Goal: Task Accomplishment & Management: Complete application form

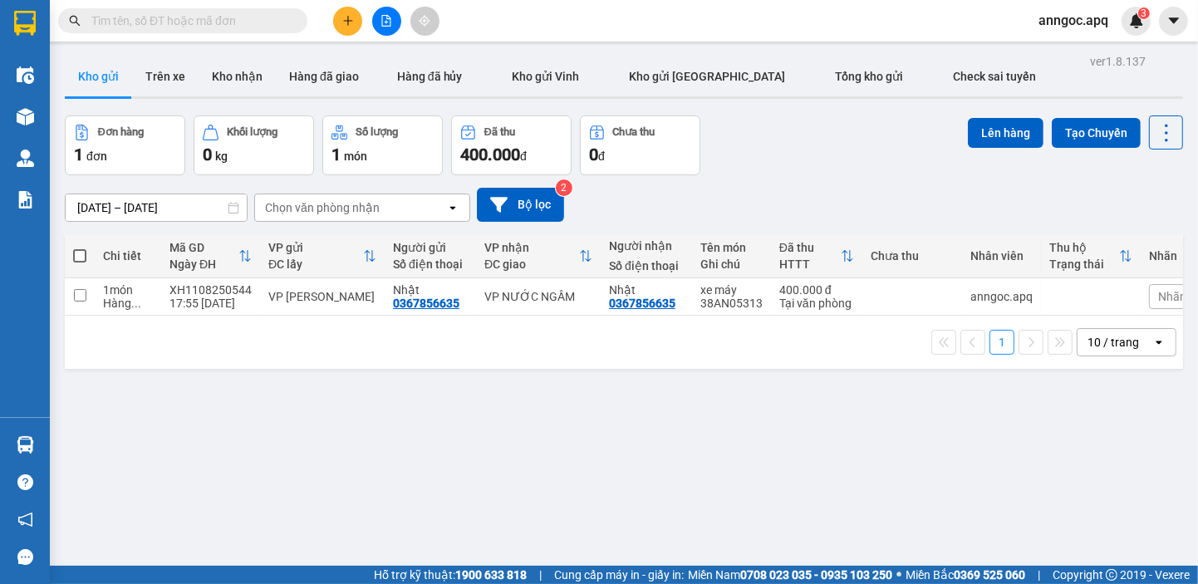
click at [347, 27] on button at bounding box center [347, 21] width 29 height 29
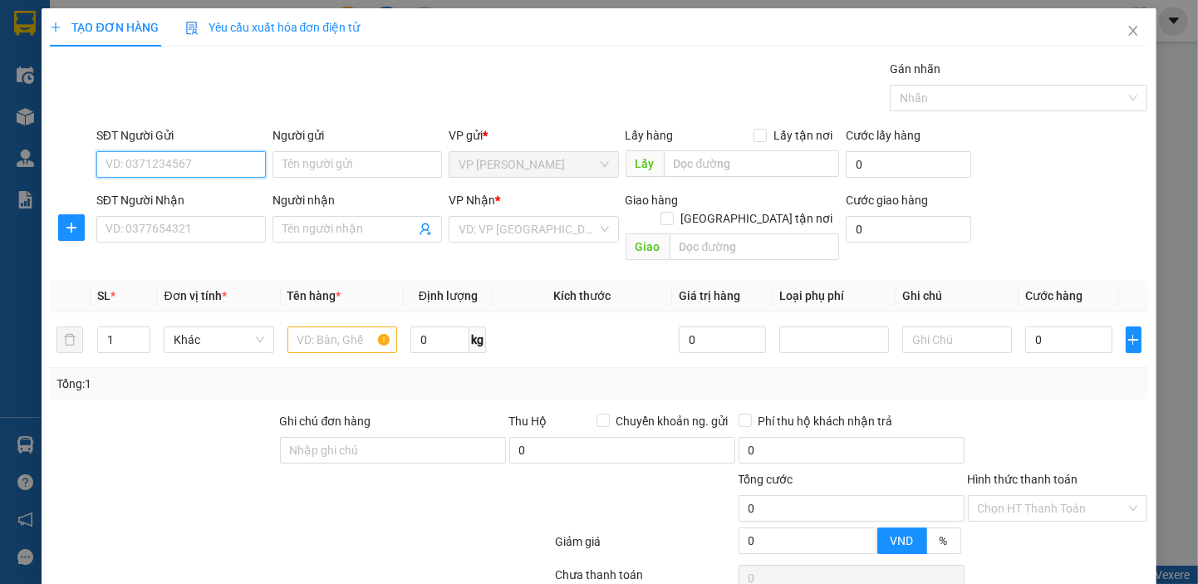
click at [223, 153] on input "SĐT Người Gửi" at bounding box center [180, 164] width 169 height 27
type input "0332499711"
click at [149, 194] on div "0332499711 - [PERSON_NAME]" at bounding box center [187, 198] width 164 height 18
type input "[PERSON_NAME]"
type input "0332499711"
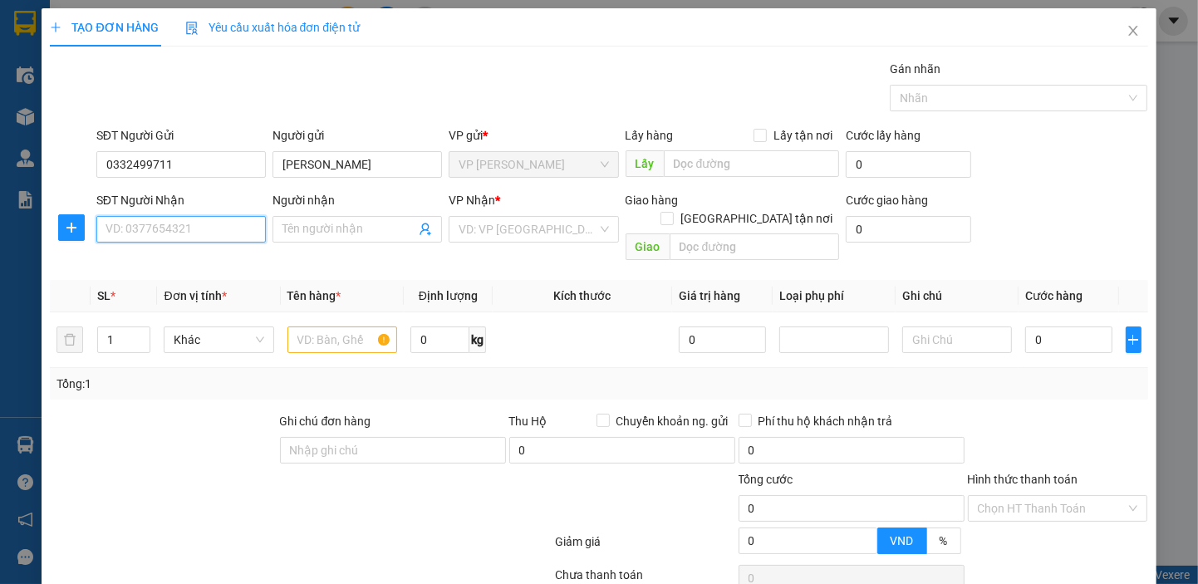
click at [148, 221] on input "SĐT Người Nhận" at bounding box center [180, 229] width 169 height 27
click at [134, 266] on div "0901601994 - [PERSON_NAME]" at bounding box center [187, 262] width 164 height 18
type input "0901601994"
type input "[PERSON_NAME]"
checkbox input "true"
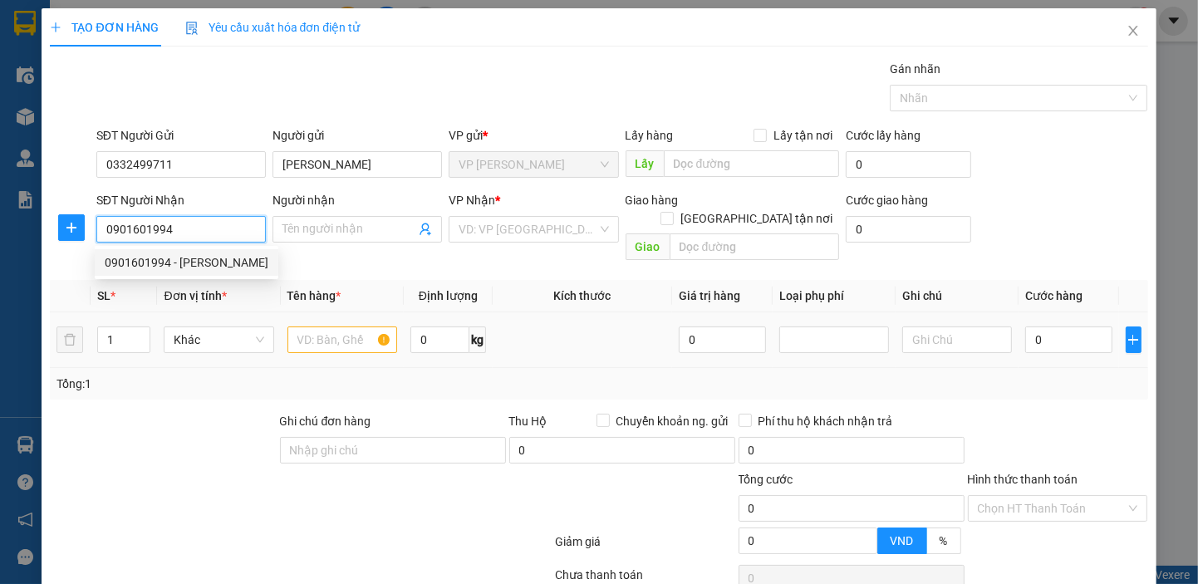
type input "MĐ"
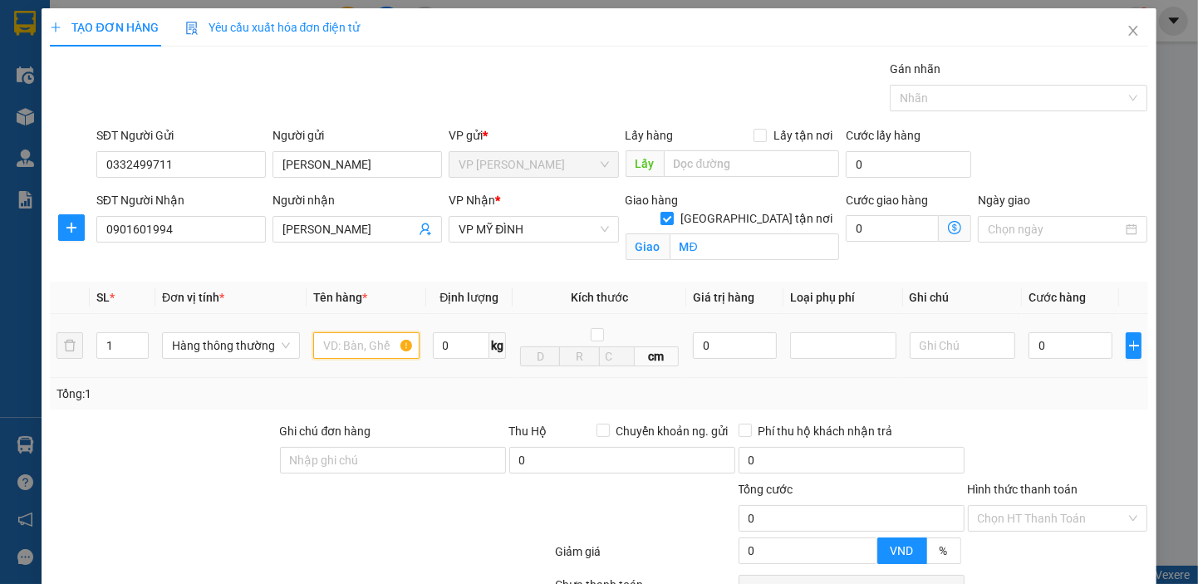
click at [330, 345] on input "text" at bounding box center [366, 345] width 106 height 27
type input "mp"
click at [1028, 345] on input "0" at bounding box center [1070, 345] width 85 height 27
type input "4"
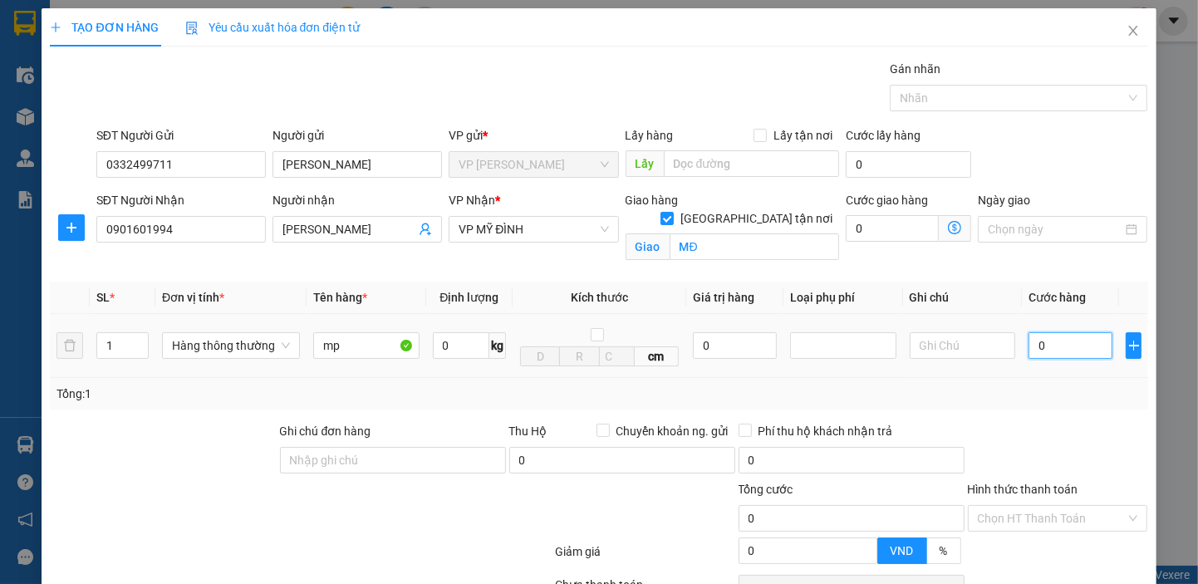
type input "4"
type input "40"
type input "400"
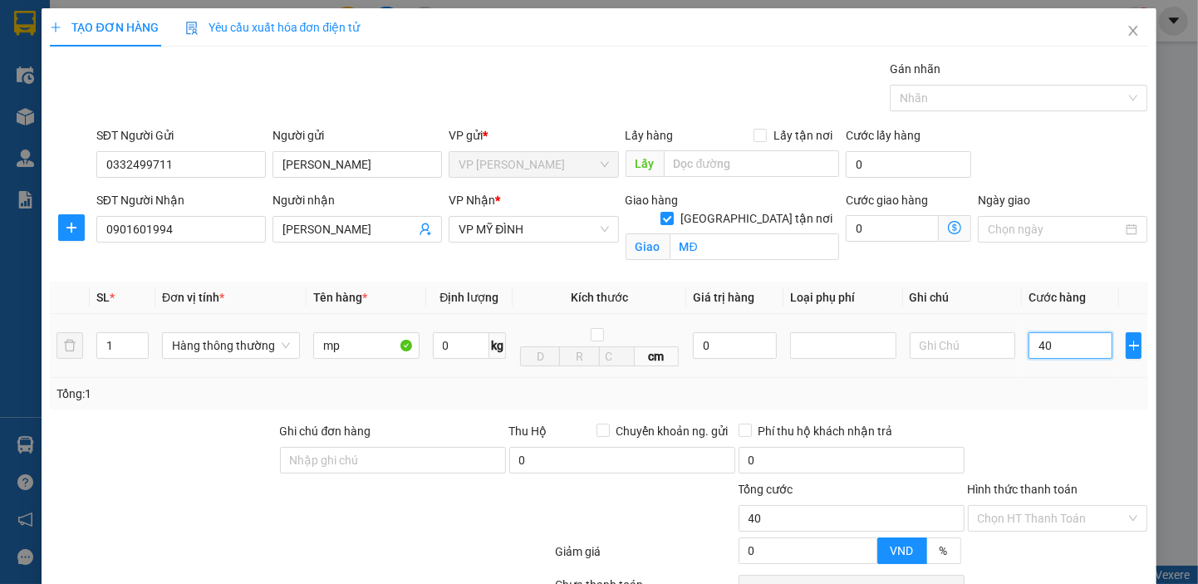
type input "400"
type input "4.000"
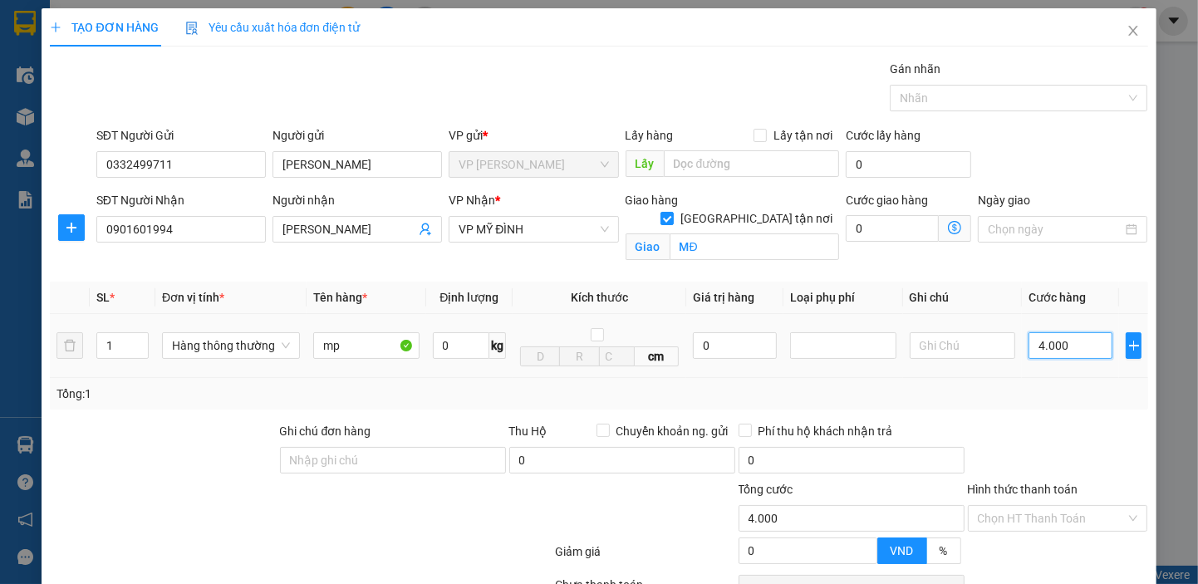
type input "40.000"
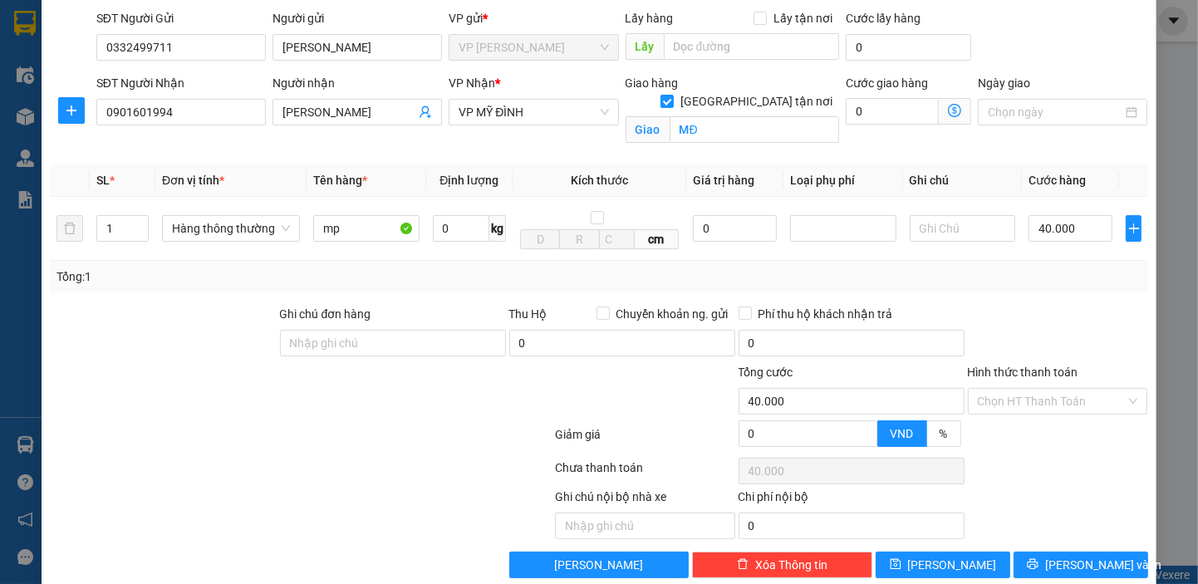
scroll to position [144, 0]
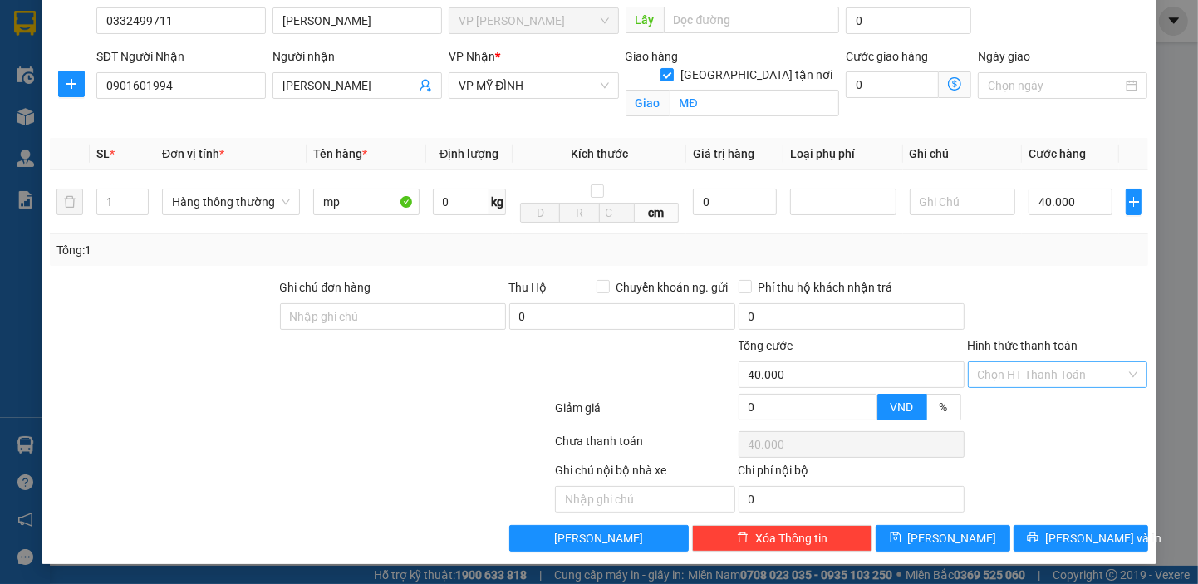
drag, startPoint x: 1032, startPoint y: 374, endPoint x: 1033, endPoint y: 382, distance: 8.5
click at [1032, 380] on input "Hình thức thanh toán" at bounding box center [1052, 374] width 149 height 25
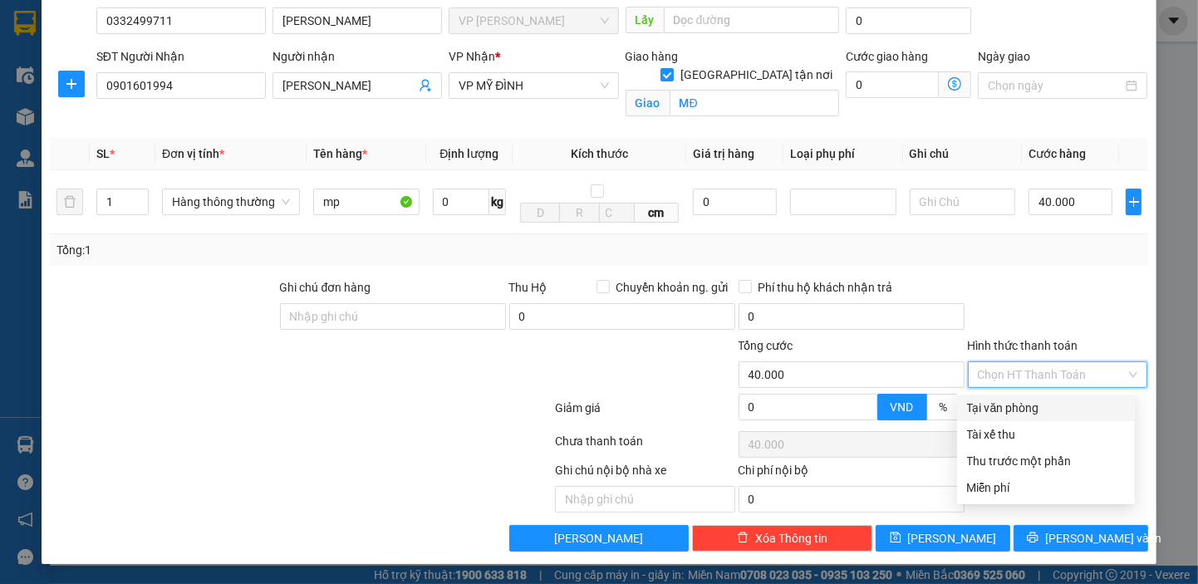
drag, startPoint x: 1023, startPoint y: 411, endPoint x: 1047, endPoint y: 471, distance: 64.5
click at [1025, 417] on div "Tại văn phòng" at bounding box center [1046, 408] width 178 height 27
type input "0"
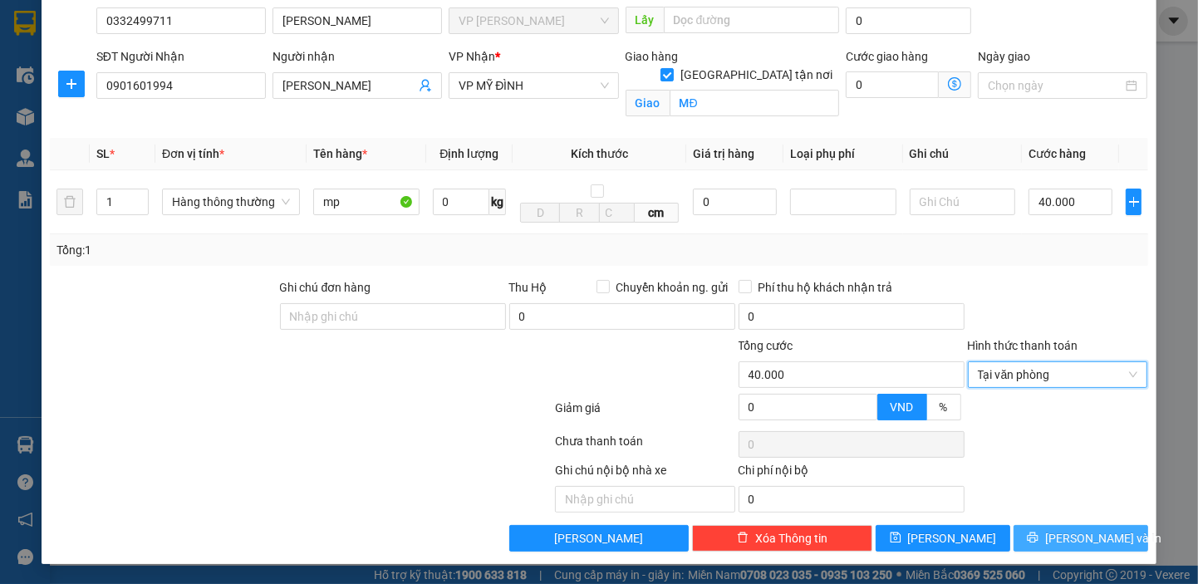
click at [1077, 541] on span "[PERSON_NAME] và In" at bounding box center [1103, 538] width 116 height 18
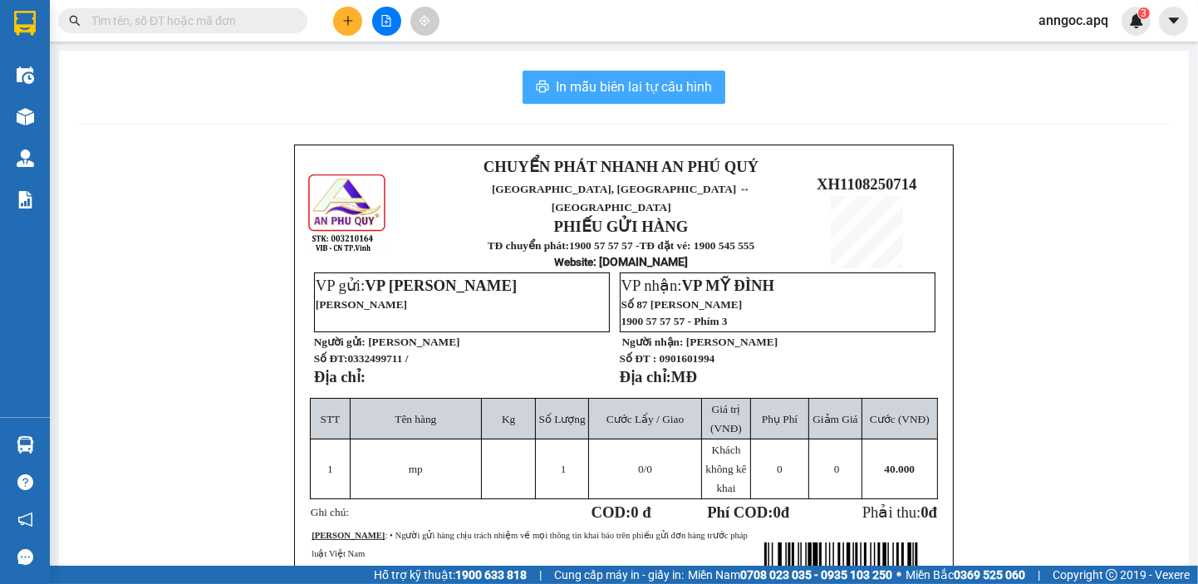
click at [684, 96] on span "In mẫu biên lai tự cấu hình" at bounding box center [634, 86] width 156 height 21
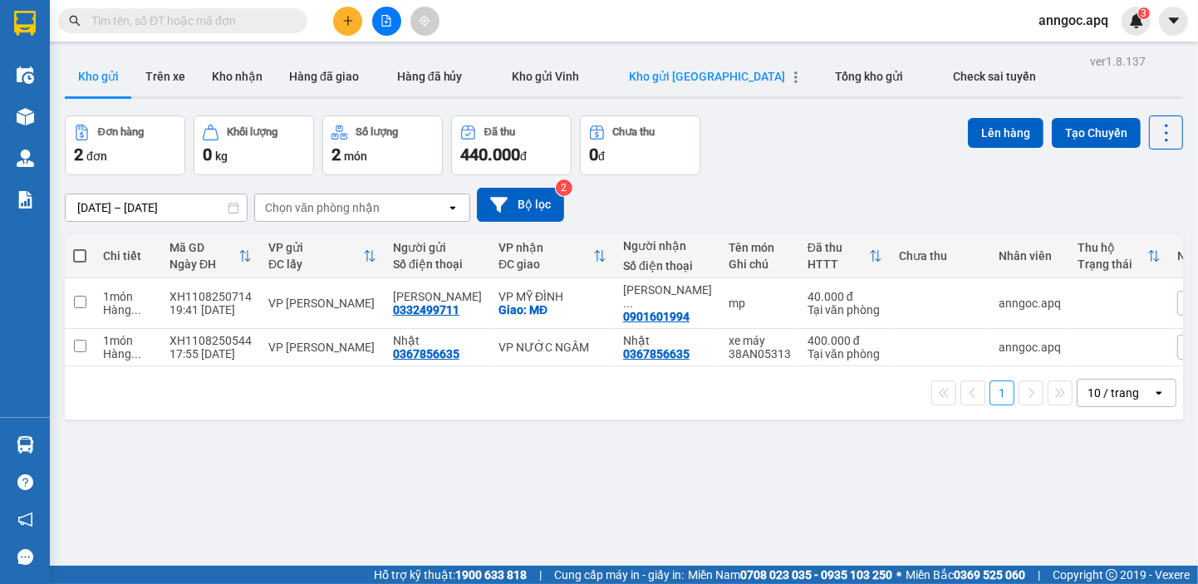
click at [653, 79] on span "Kho gửi [GEOGRAPHIC_DATA]" at bounding box center [708, 76] width 156 height 13
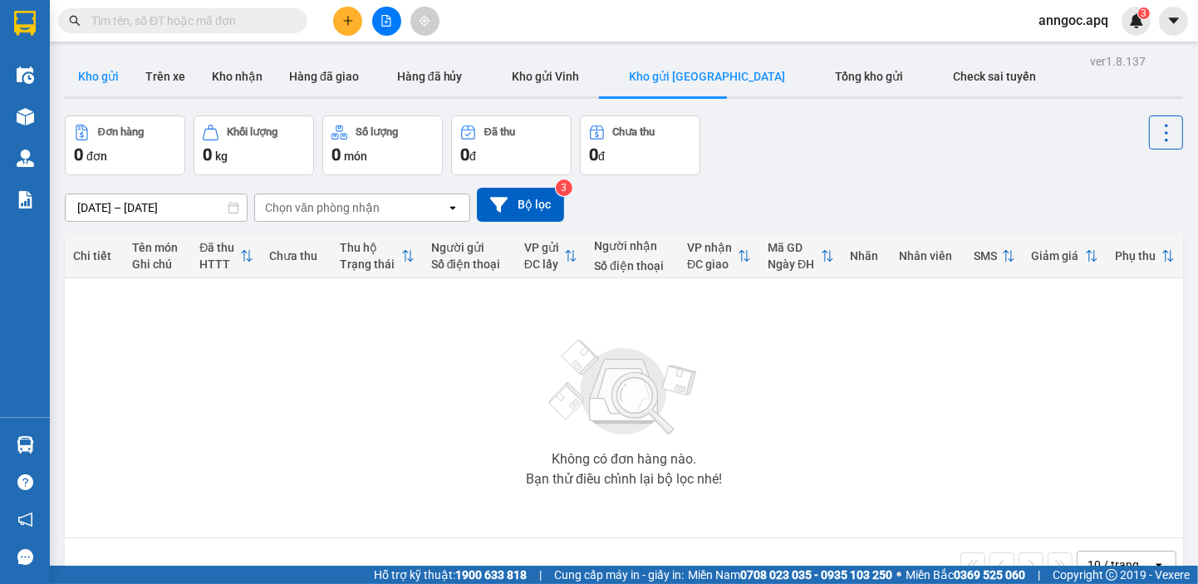
click at [91, 78] on button "Kho gửi" at bounding box center [98, 76] width 67 height 40
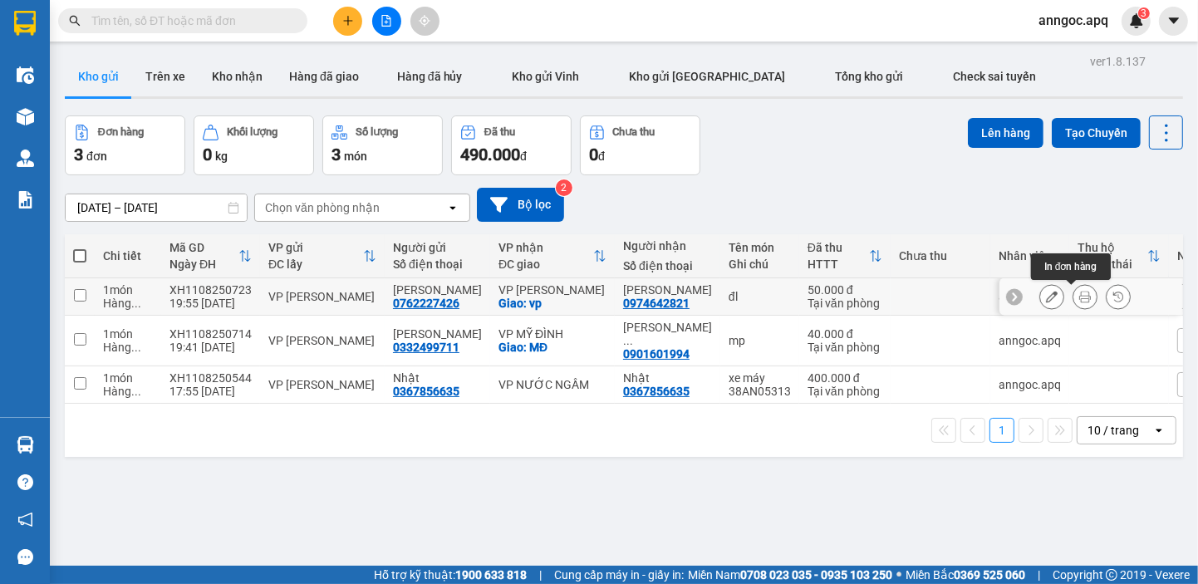
click at [1079, 295] on icon at bounding box center [1085, 297] width 12 height 12
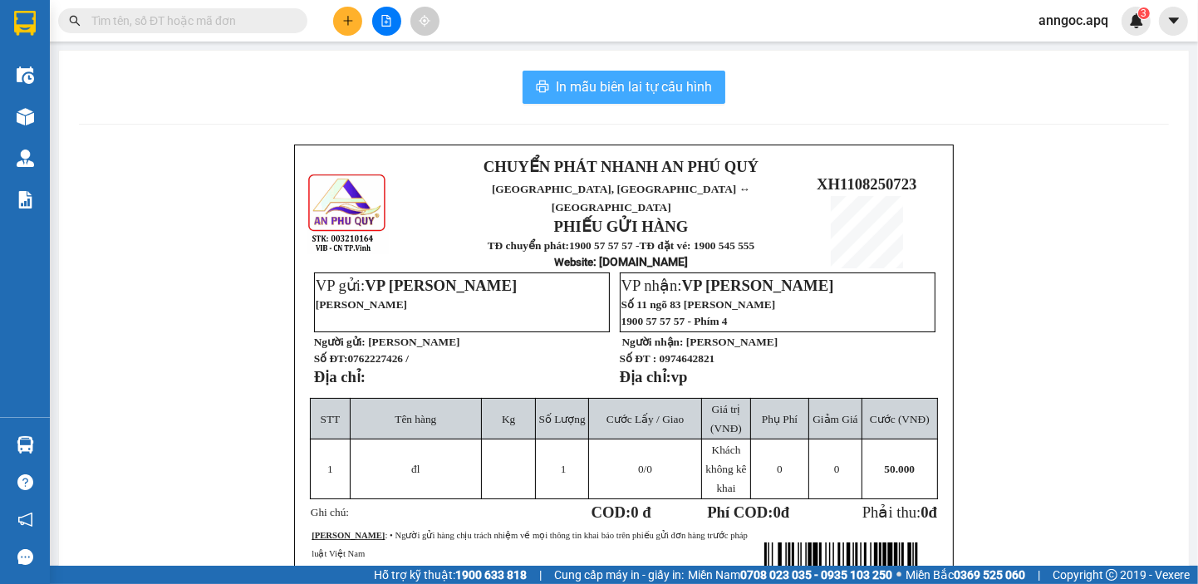
click at [635, 93] on span "In mẫu biên lai tự cấu hình" at bounding box center [634, 86] width 156 height 21
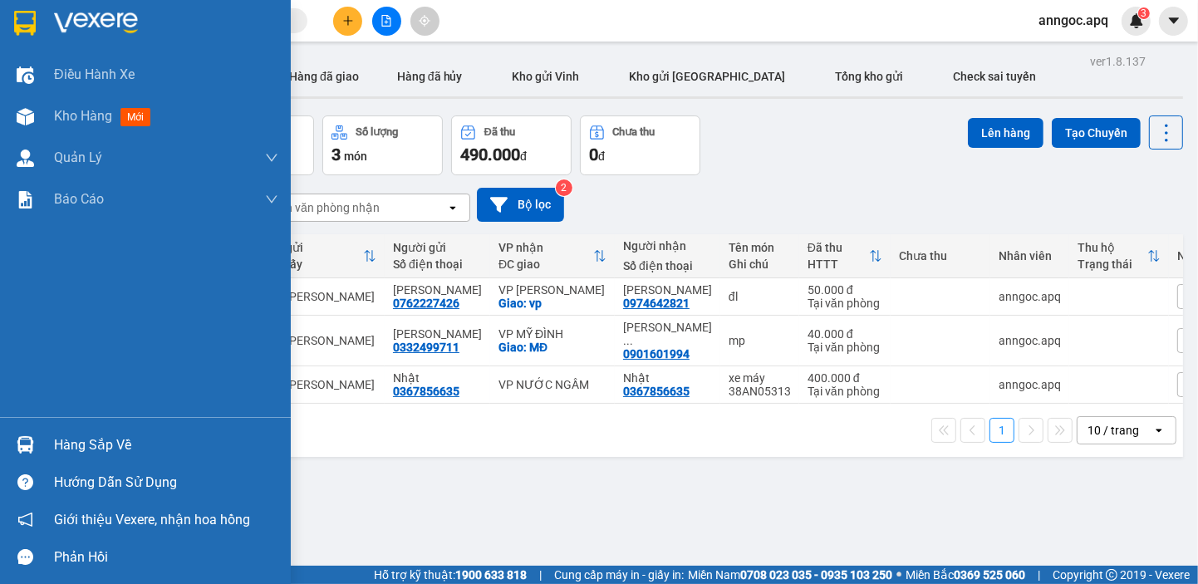
click at [89, 451] on div "Hàng sắp về" at bounding box center [166, 445] width 224 height 25
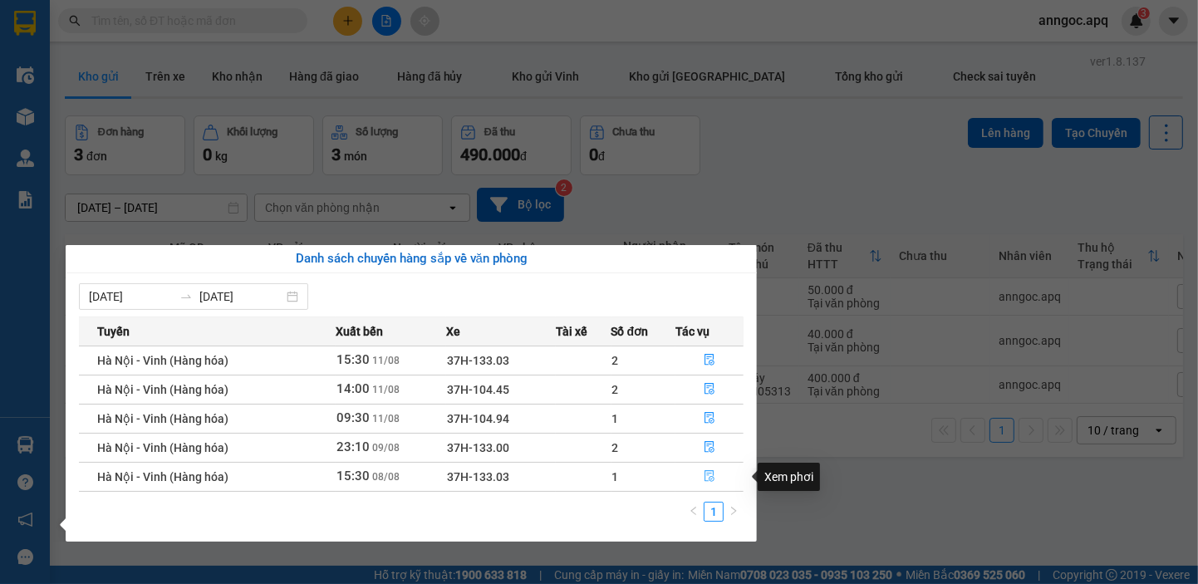
click at [708, 478] on icon "file-done" at bounding box center [709, 476] width 12 height 12
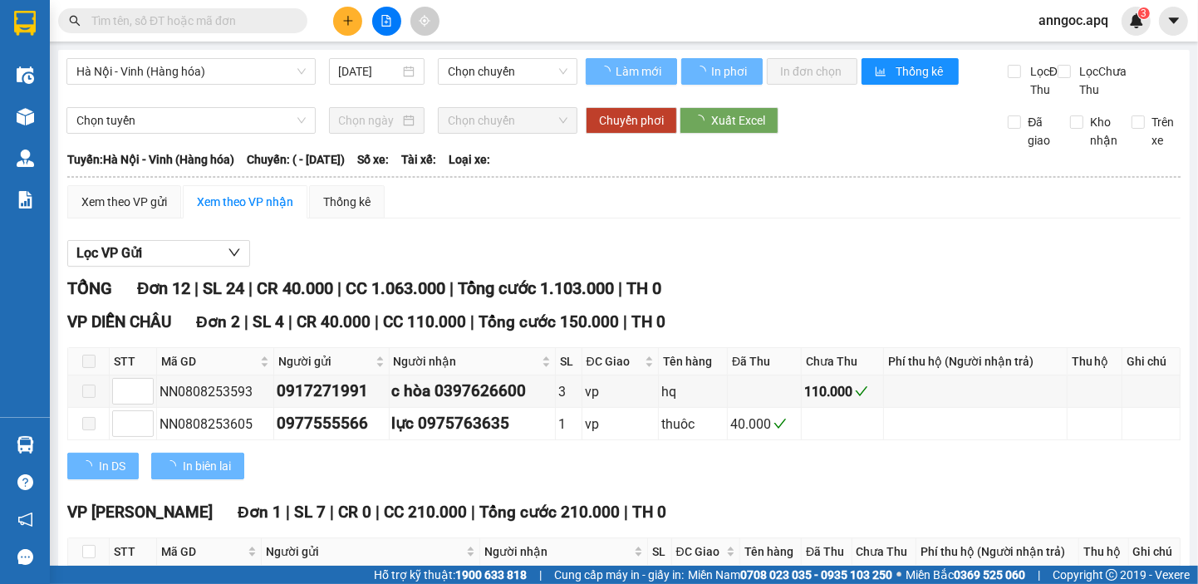
type input "[DATE]"
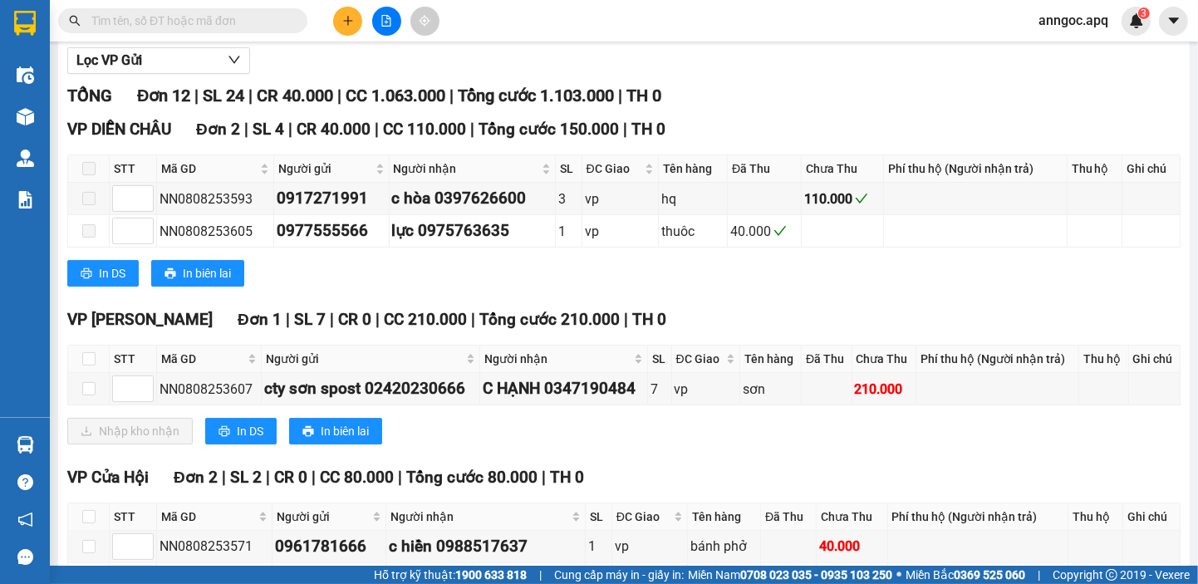
scroll to position [204, 0]
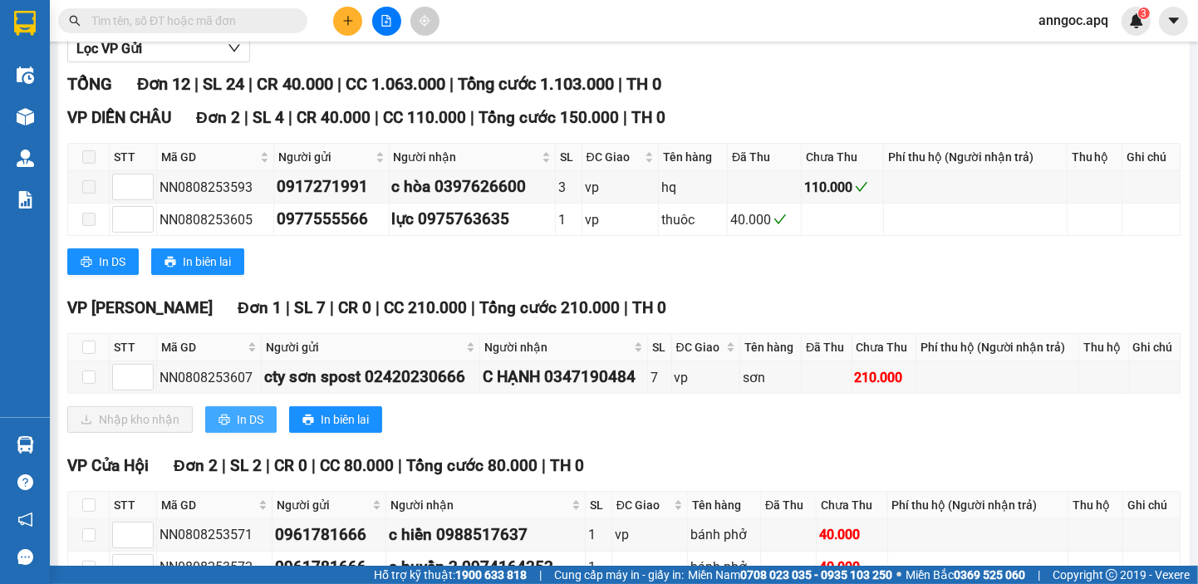
click at [257, 429] on span "In DS" at bounding box center [250, 419] width 27 height 18
click at [86, 354] on input "checkbox" at bounding box center [88, 347] width 13 height 13
checkbox input "true"
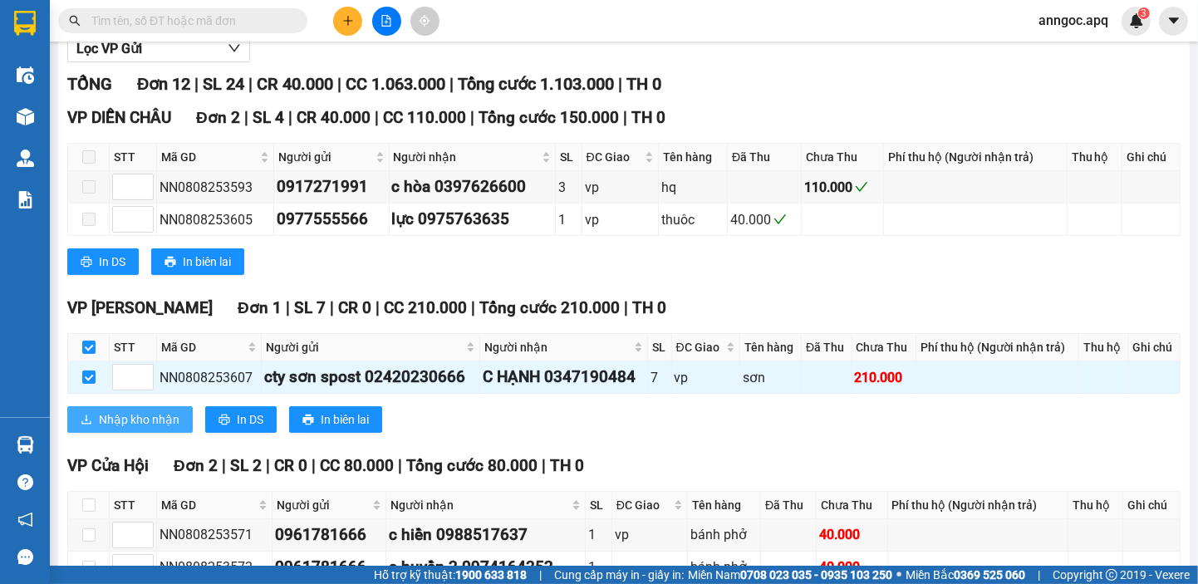
click at [134, 429] on span "Nhập kho nhận" at bounding box center [139, 419] width 81 height 18
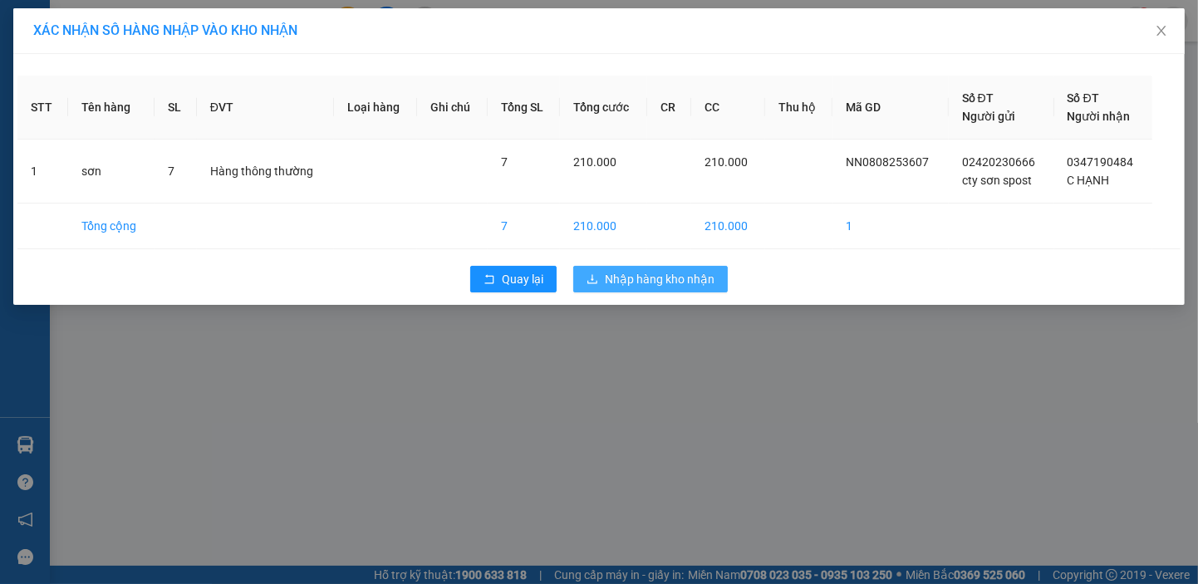
click at [644, 280] on span "Nhập hàng kho nhận" at bounding box center [660, 279] width 110 height 18
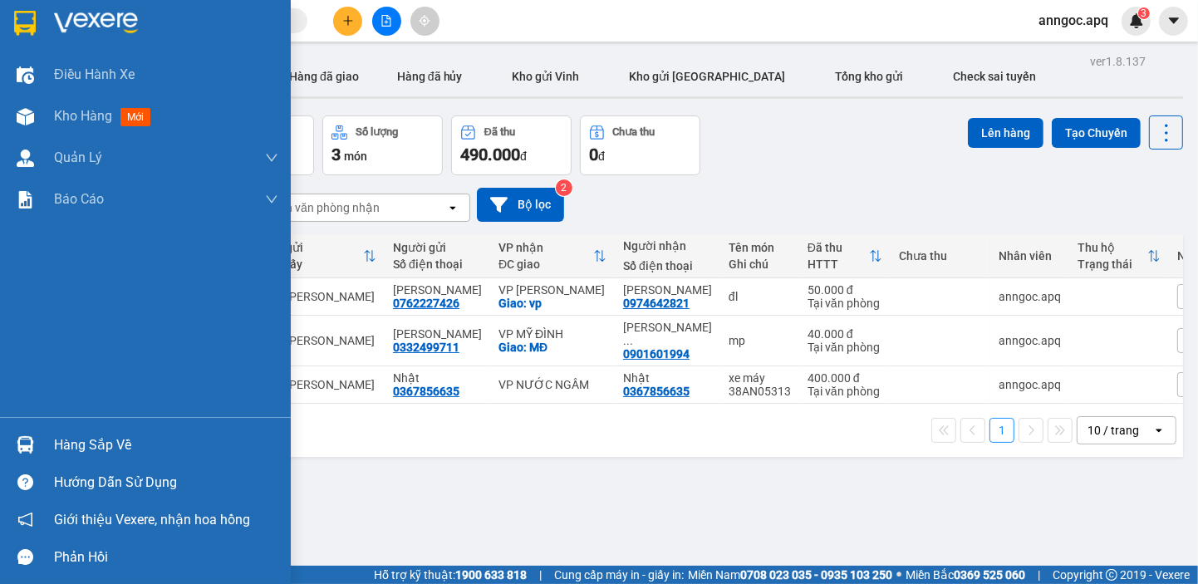
click at [103, 445] on div "Hàng sắp về" at bounding box center [166, 445] width 224 height 25
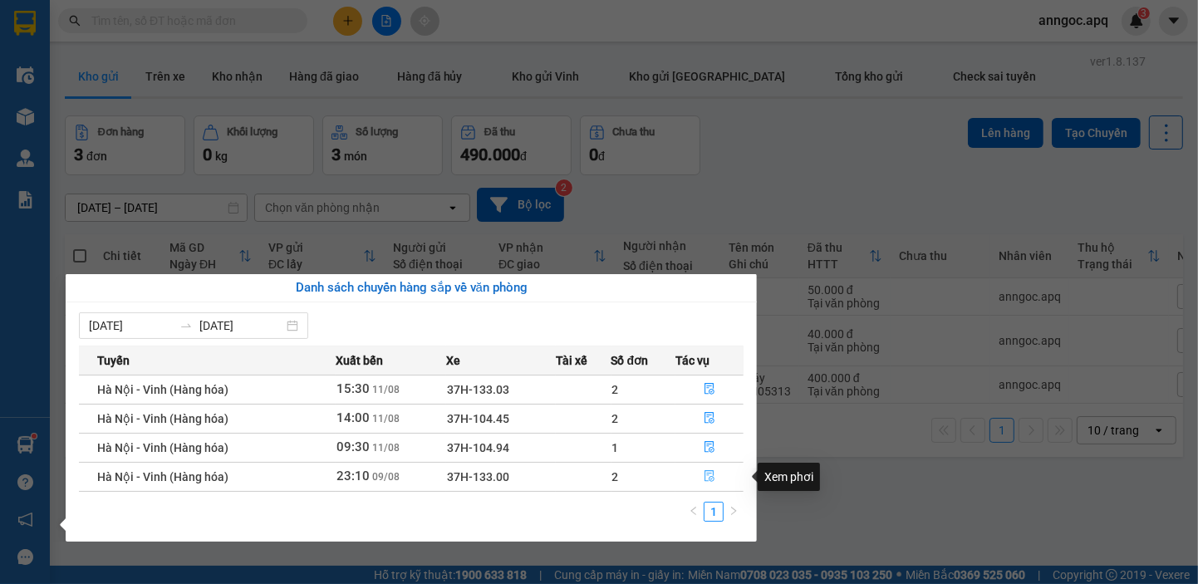
click at [707, 469] on button "button" at bounding box center [709, 476] width 66 height 27
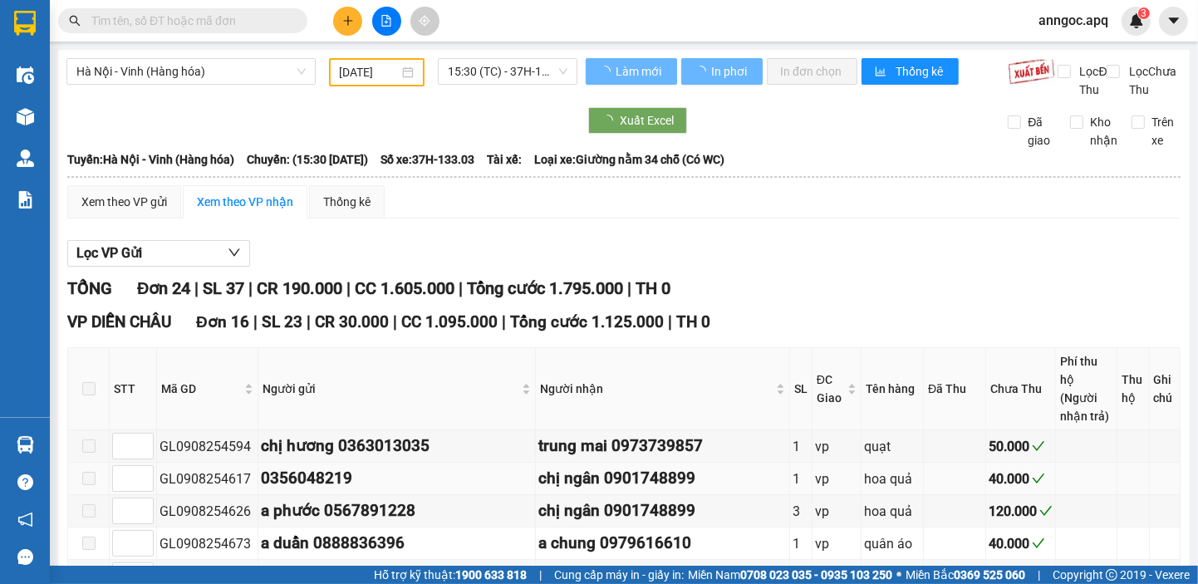
type input "[DATE]"
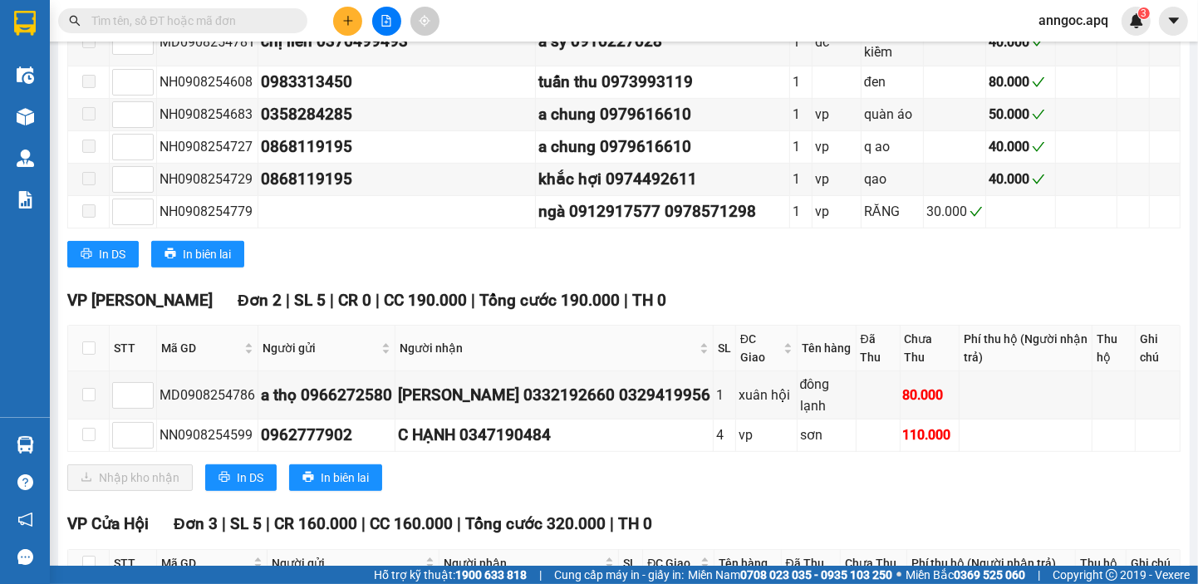
scroll to position [762, 0]
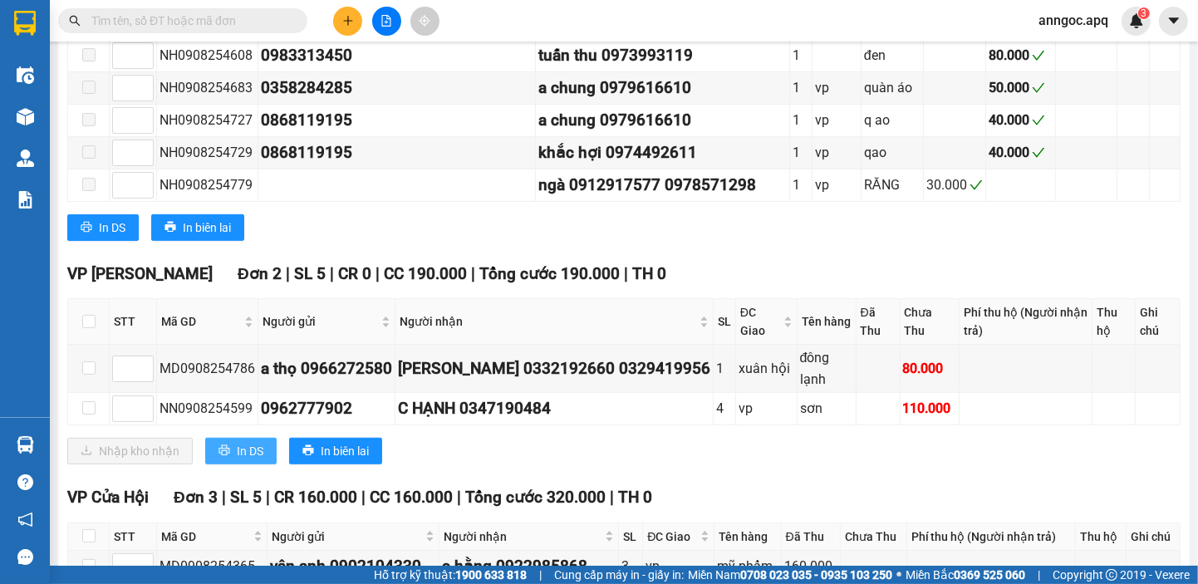
click at [237, 460] on span "In DS" at bounding box center [250, 451] width 27 height 18
click at [88, 328] on input "checkbox" at bounding box center [88, 321] width 13 height 13
checkbox input "true"
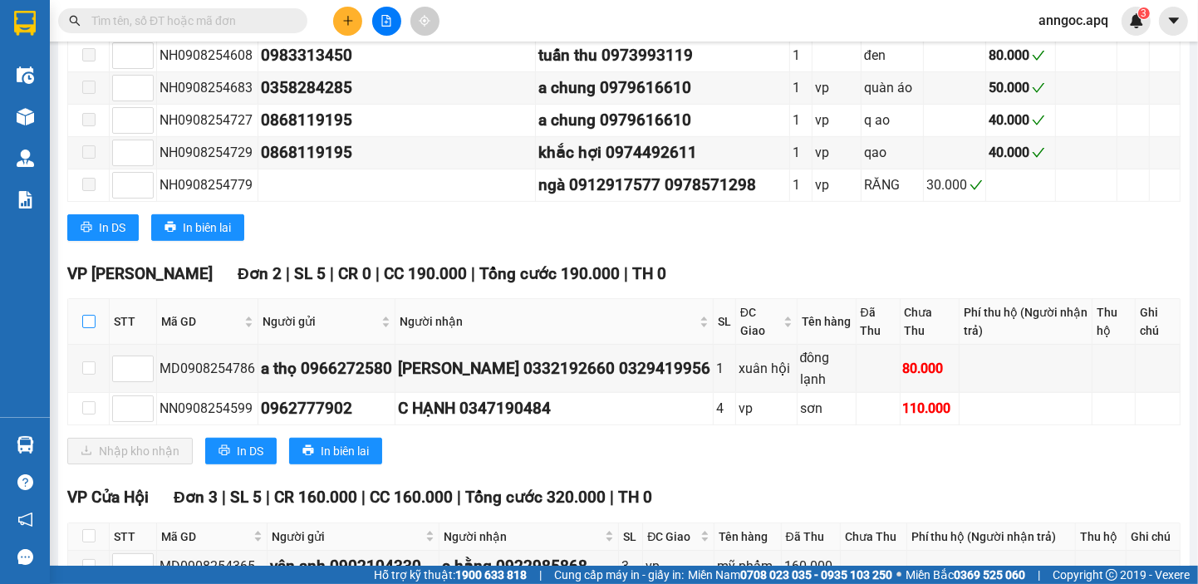
checkbox input "true"
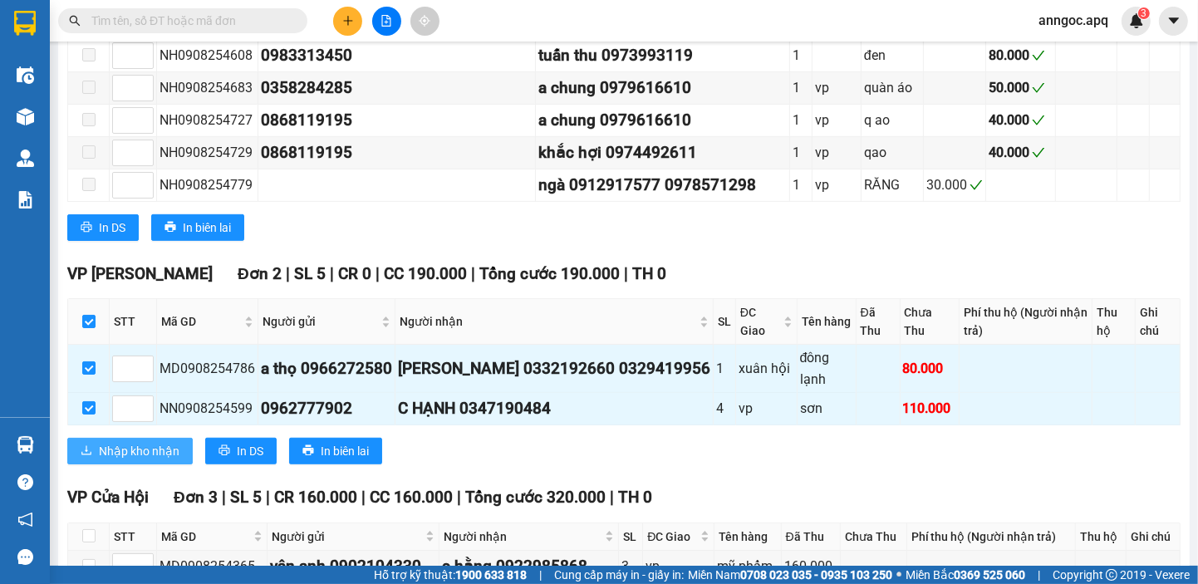
click at [153, 460] on span "Nhập kho nhận" at bounding box center [139, 451] width 81 height 18
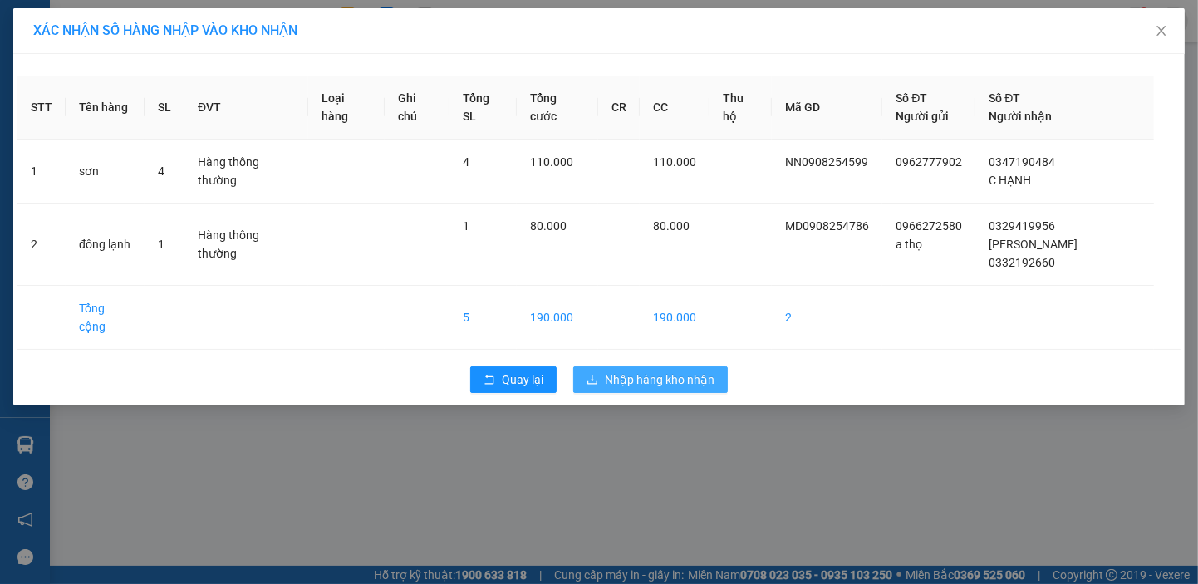
click at [684, 370] on span "Nhập hàng kho nhận" at bounding box center [660, 379] width 110 height 18
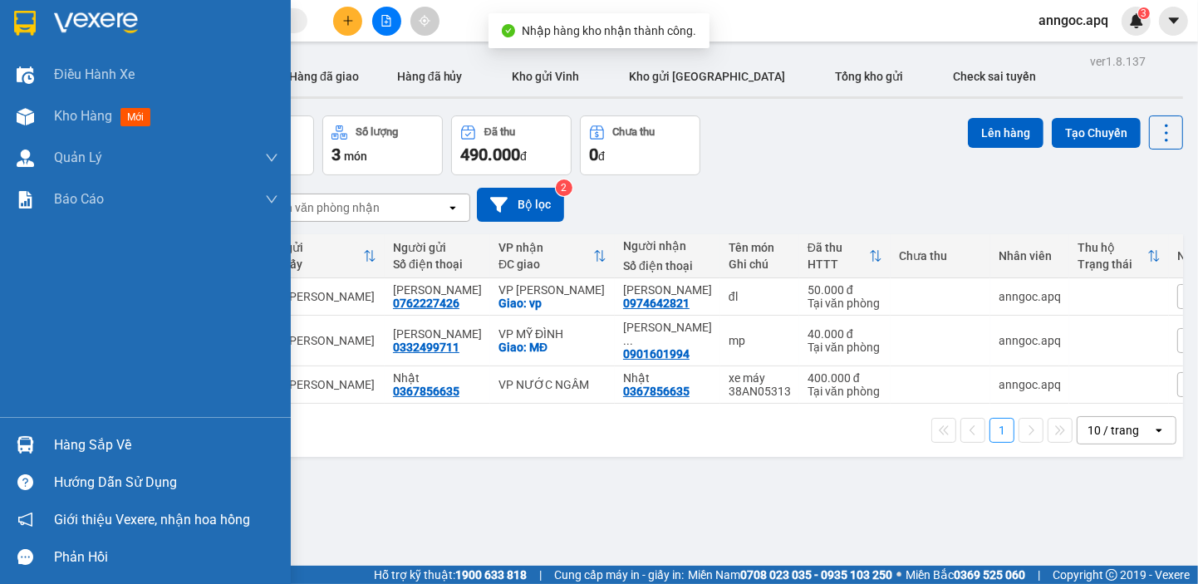
click at [76, 451] on div "Hàng sắp về" at bounding box center [166, 445] width 224 height 25
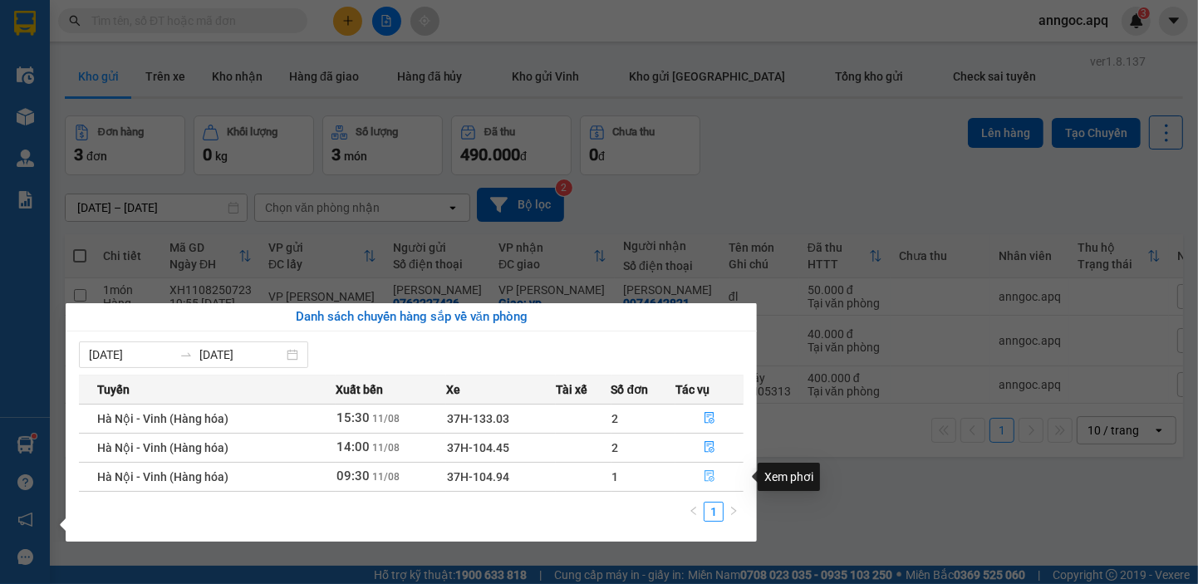
click at [702, 478] on button "button" at bounding box center [709, 476] width 66 height 27
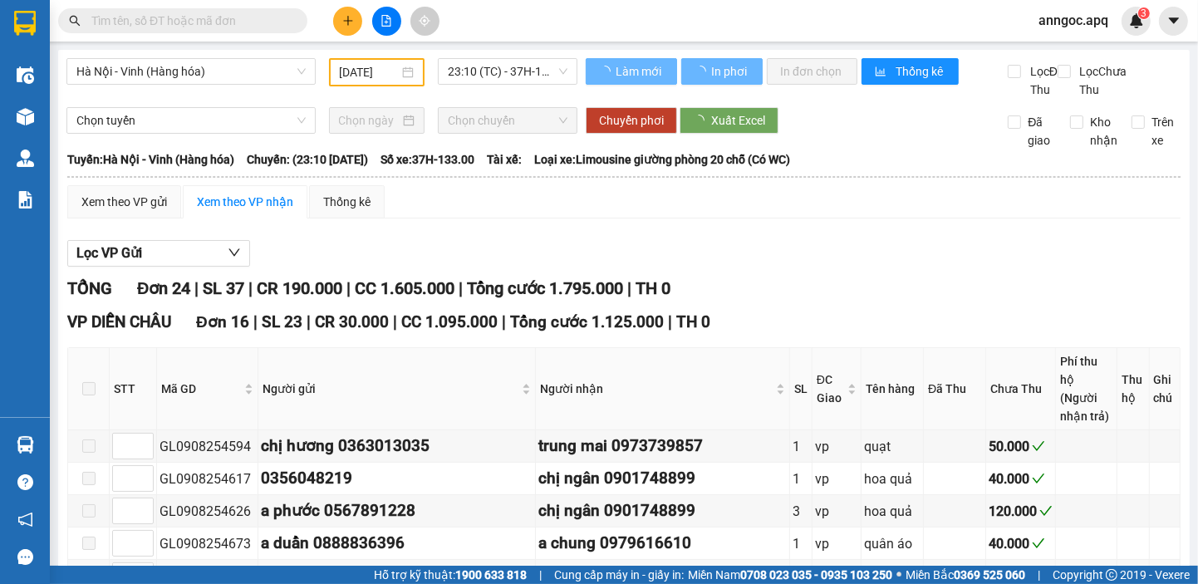
type input "[DATE]"
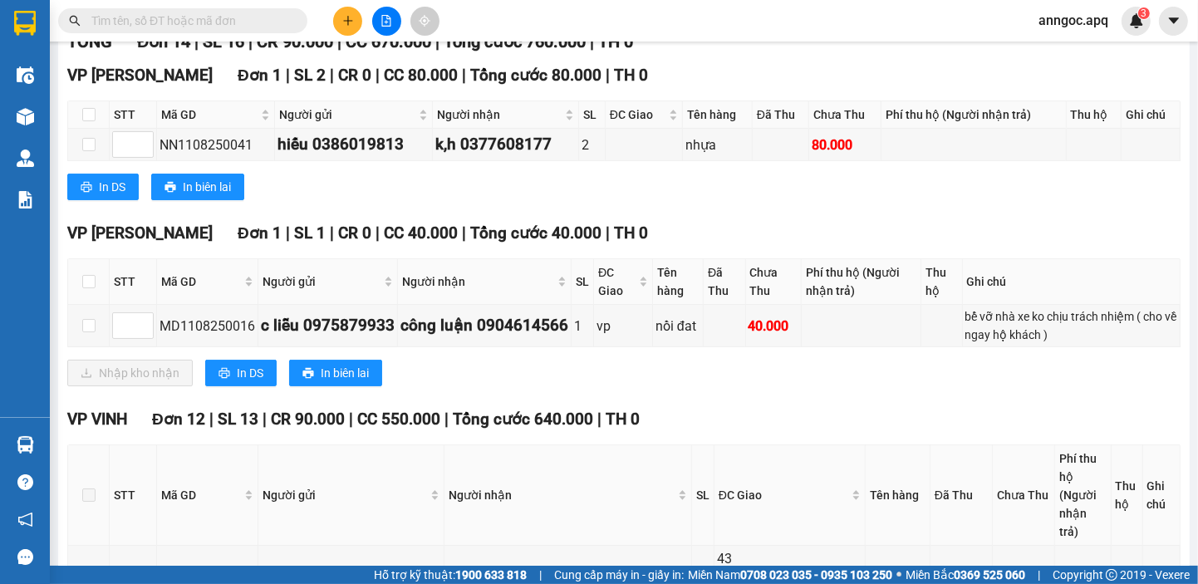
scroll to position [260, 0]
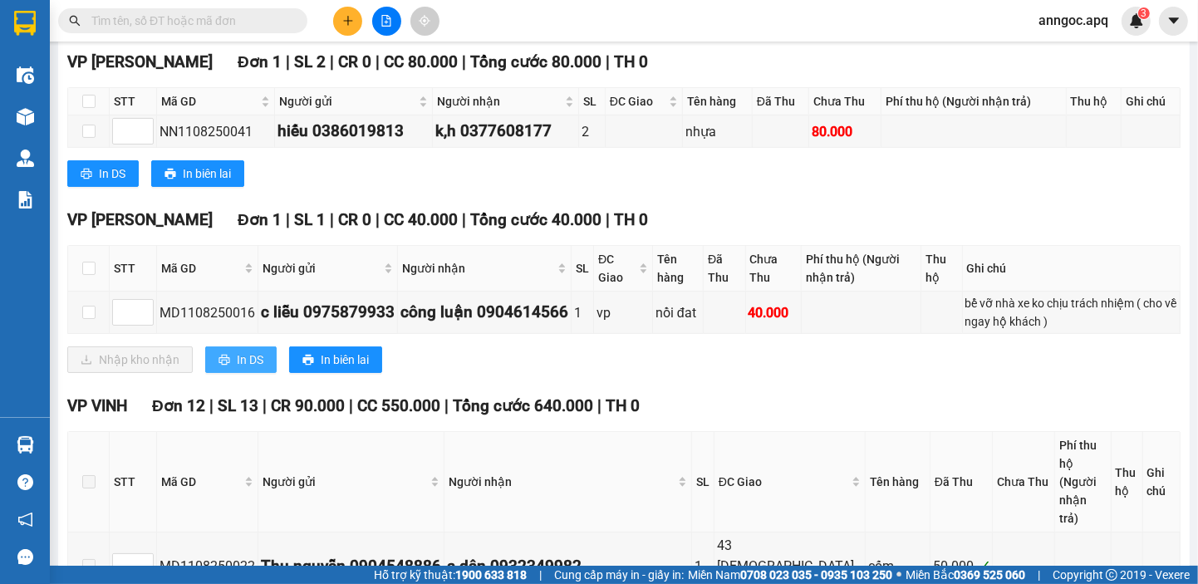
click at [250, 369] on span "In DS" at bounding box center [250, 359] width 27 height 18
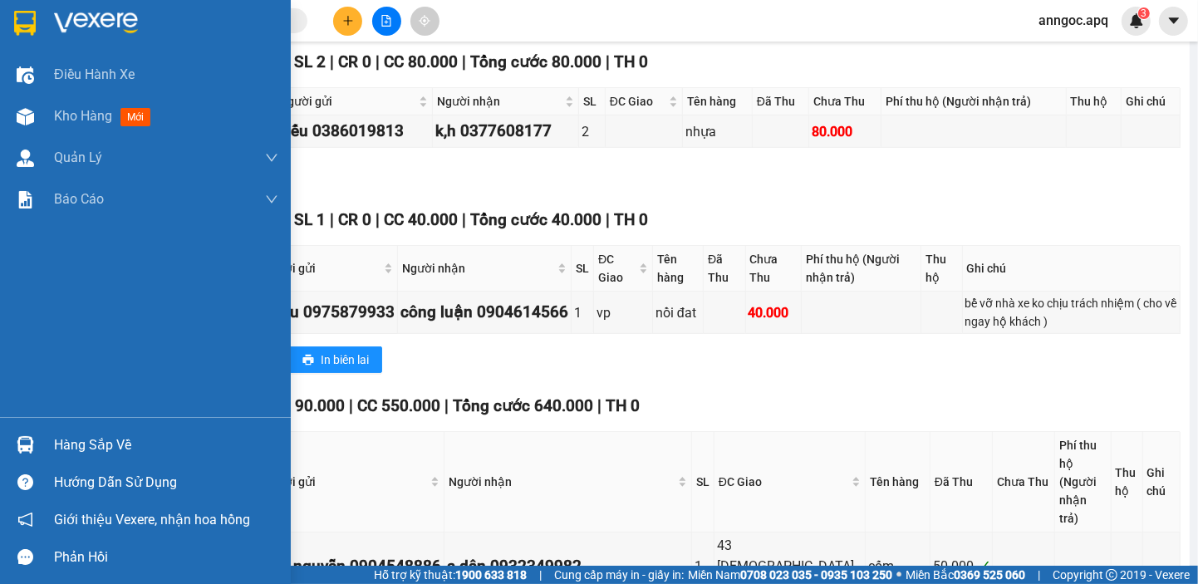
click at [87, 449] on div "Hàng sắp về" at bounding box center [166, 445] width 224 height 25
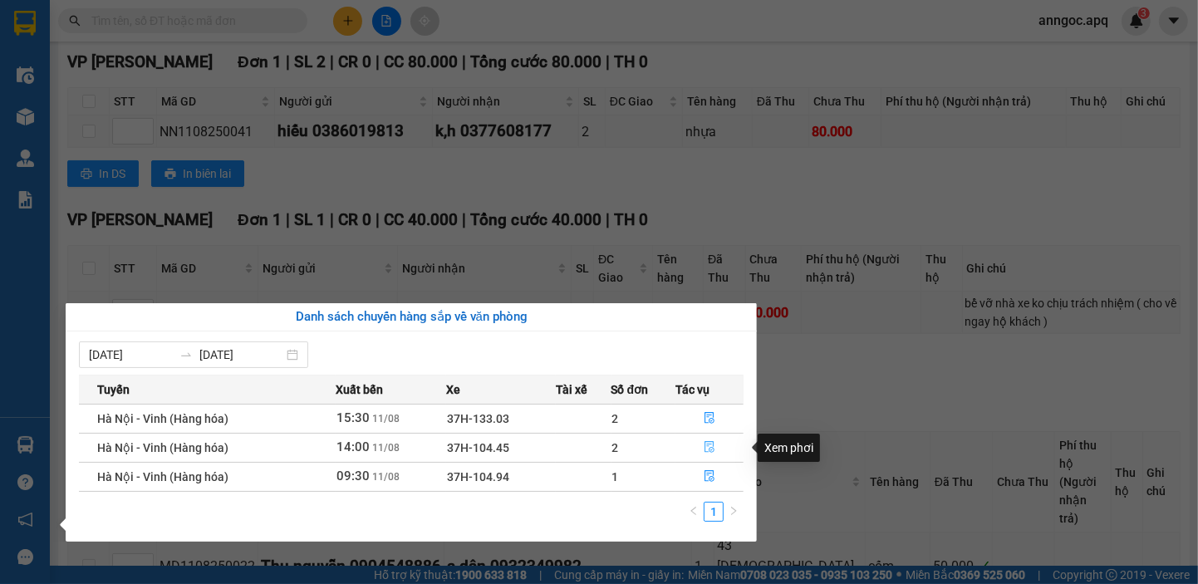
click at [708, 446] on icon "file-done" at bounding box center [709, 447] width 10 height 12
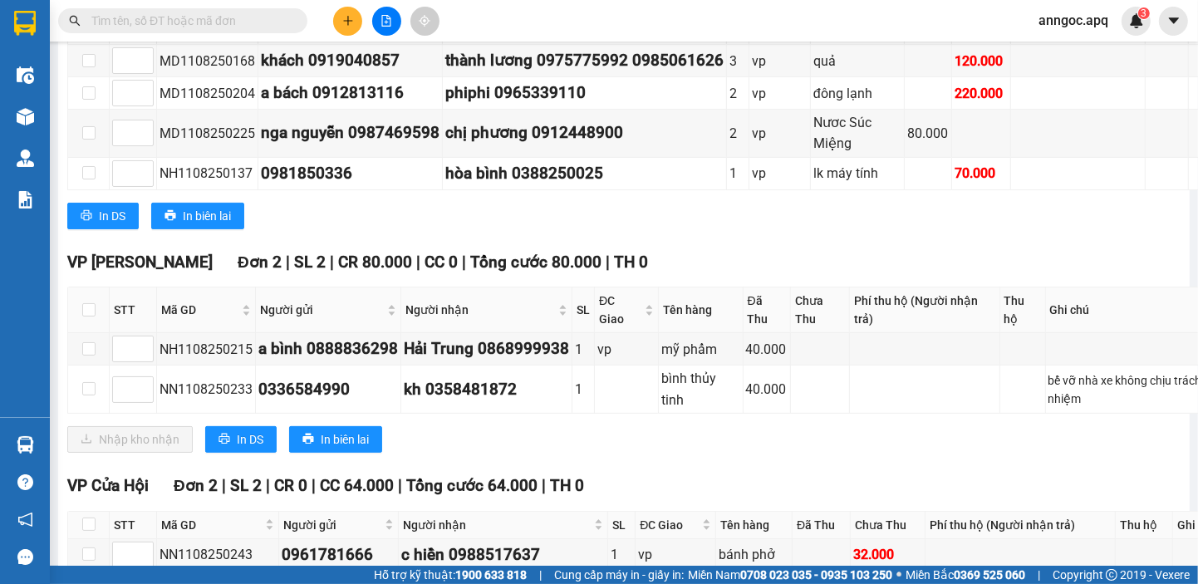
scroll to position [432, 0]
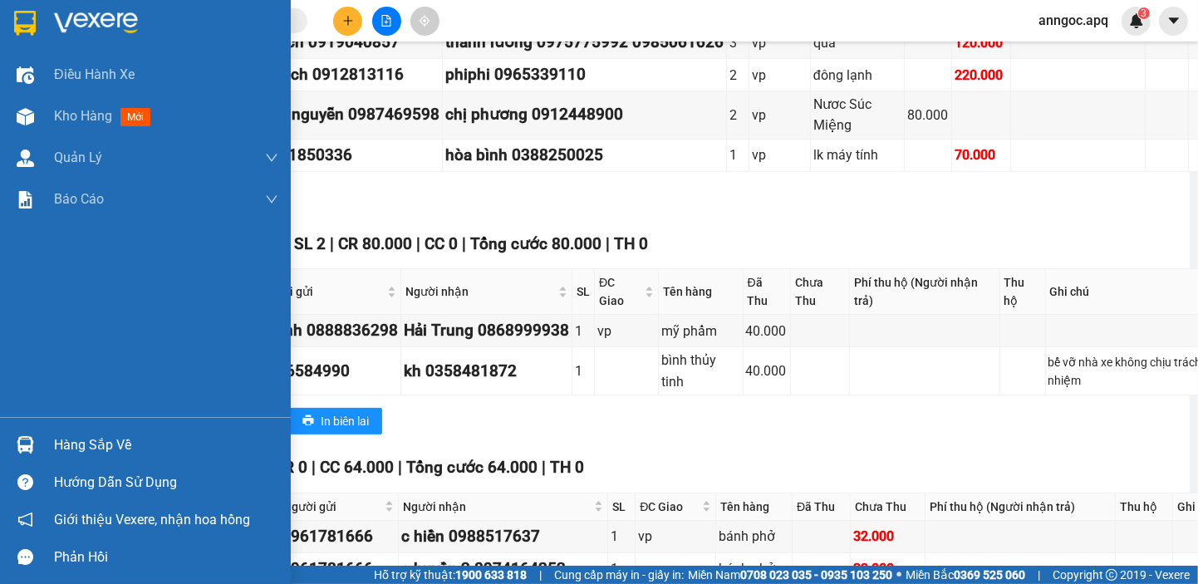
click at [79, 452] on div "Hàng sắp về" at bounding box center [166, 445] width 224 height 25
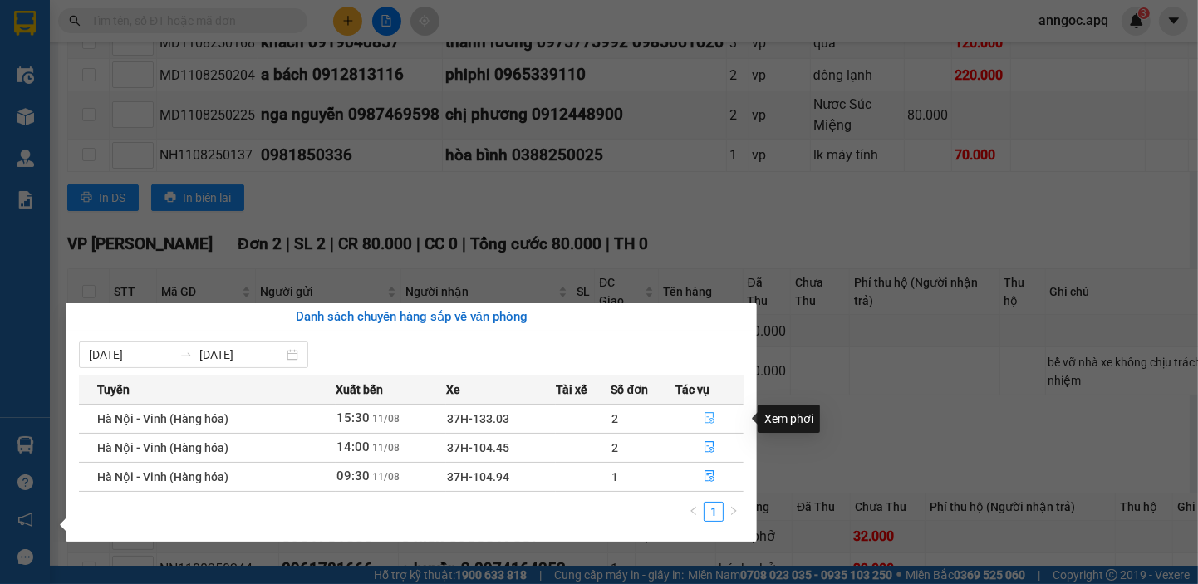
click at [708, 414] on icon "file-done" at bounding box center [709, 418] width 12 height 12
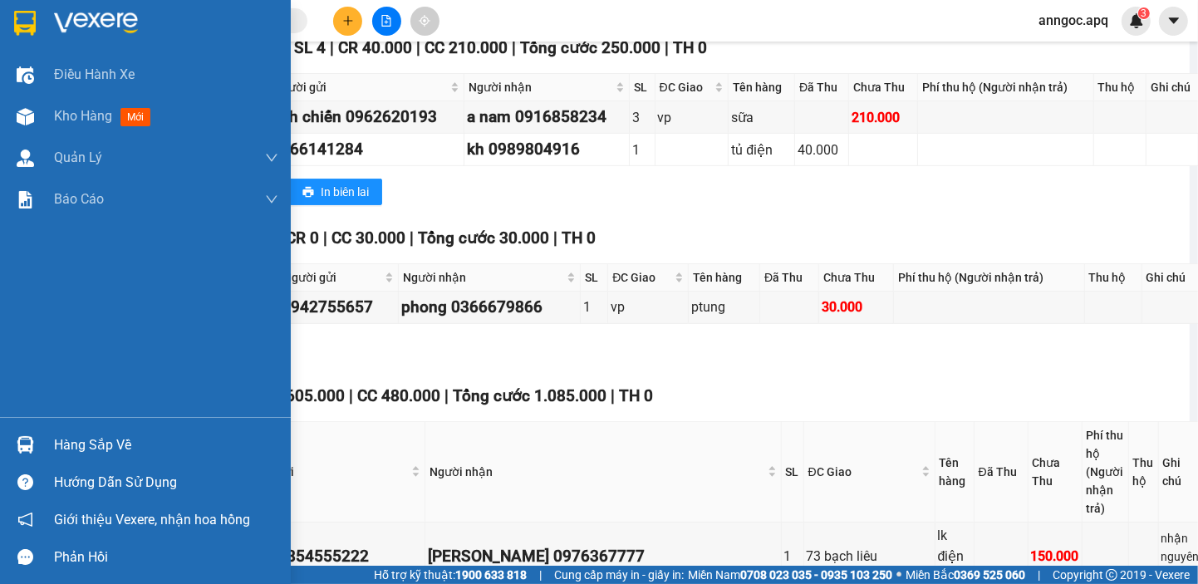
click at [104, 455] on div "Hàng sắp về" at bounding box center [166, 445] width 224 height 25
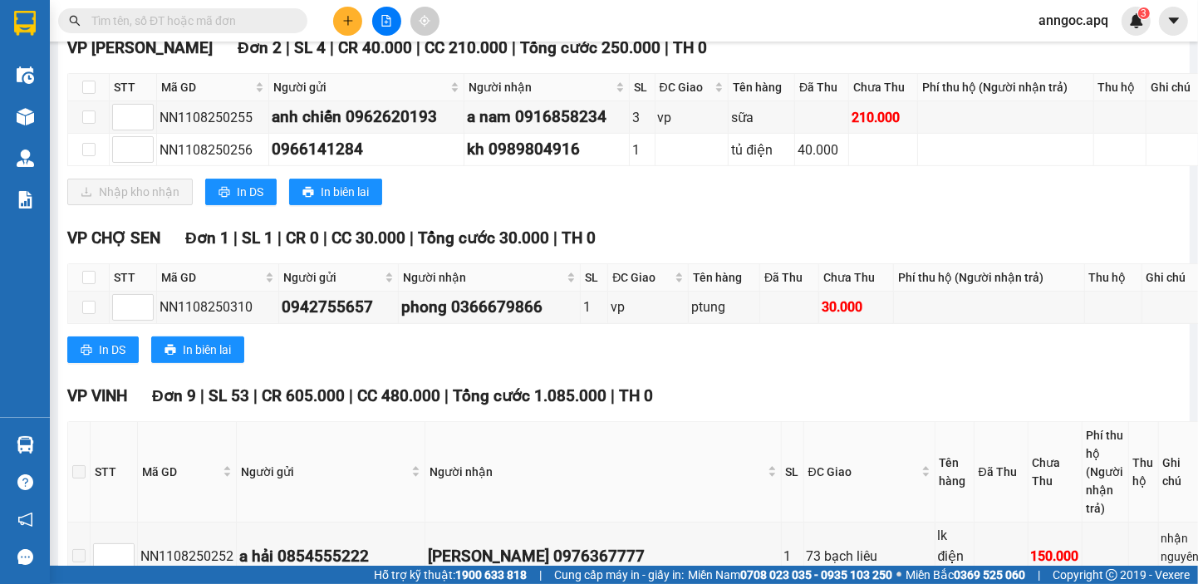
click at [930, 360] on section "Kết quả tìm kiếm ( 0 ) Bộ lọc No Data anngoc.apq 3 Điều hành xe Kho hàng mới Qu…" at bounding box center [599, 292] width 1198 height 584
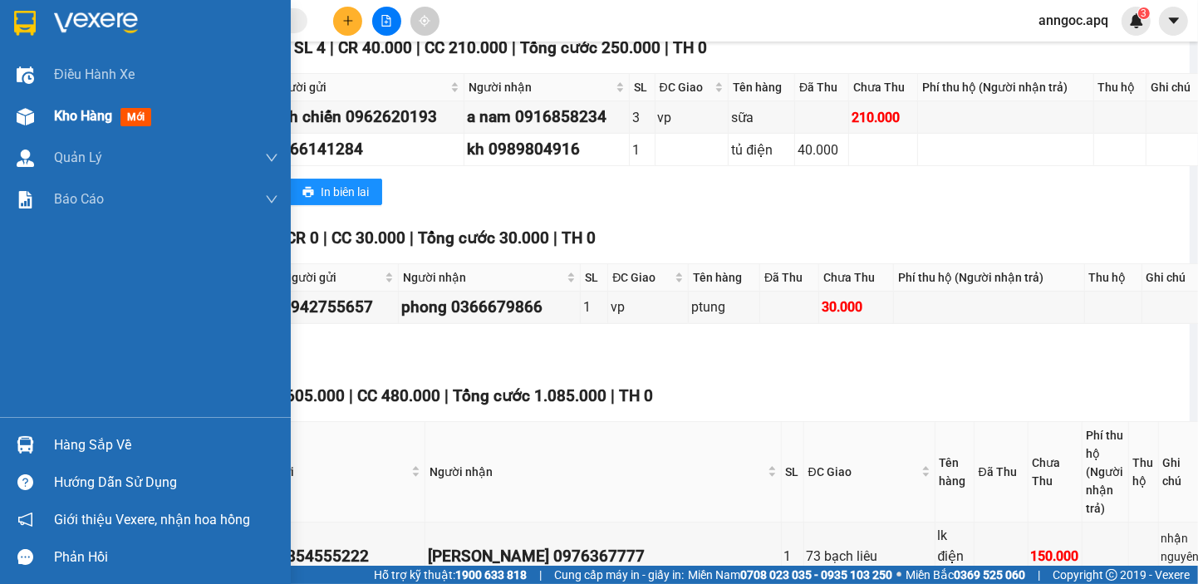
click at [73, 110] on span "Kho hàng" at bounding box center [83, 116] width 58 height 16
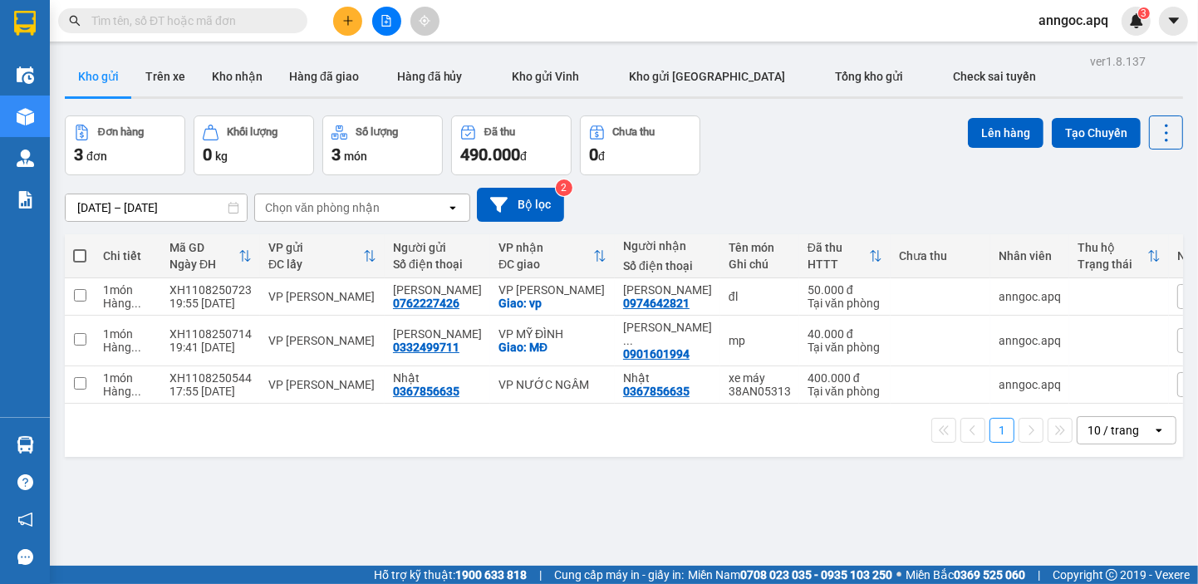
click at [226, 20] on input "text" at bounding box center [189, 21] width 196 height 18
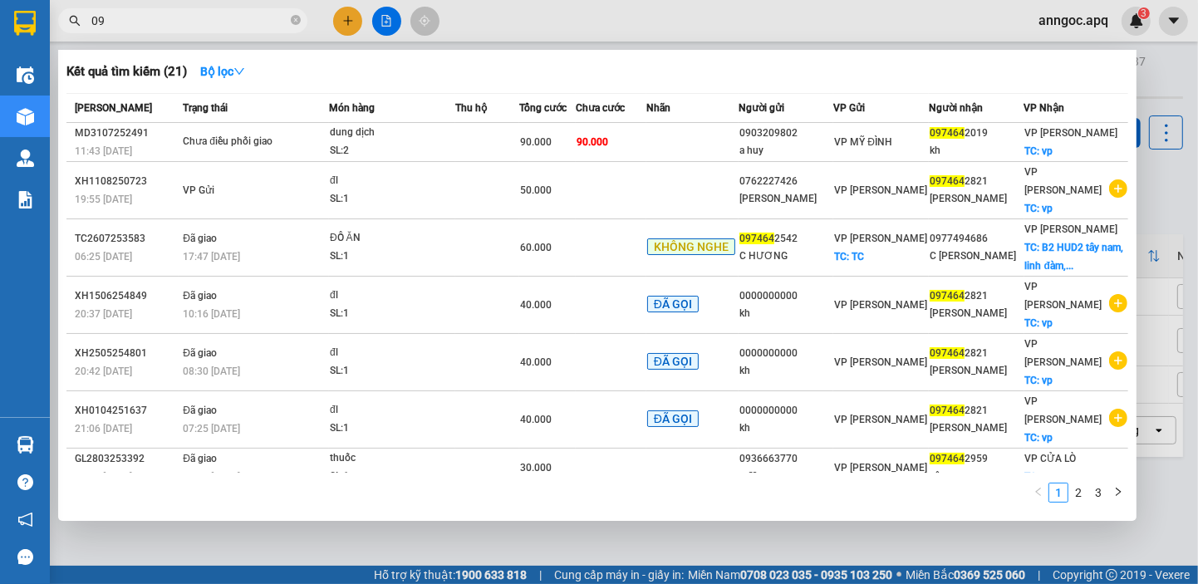
type input "0"
